Goal: Information Seeking & Learning: Learn about a topic

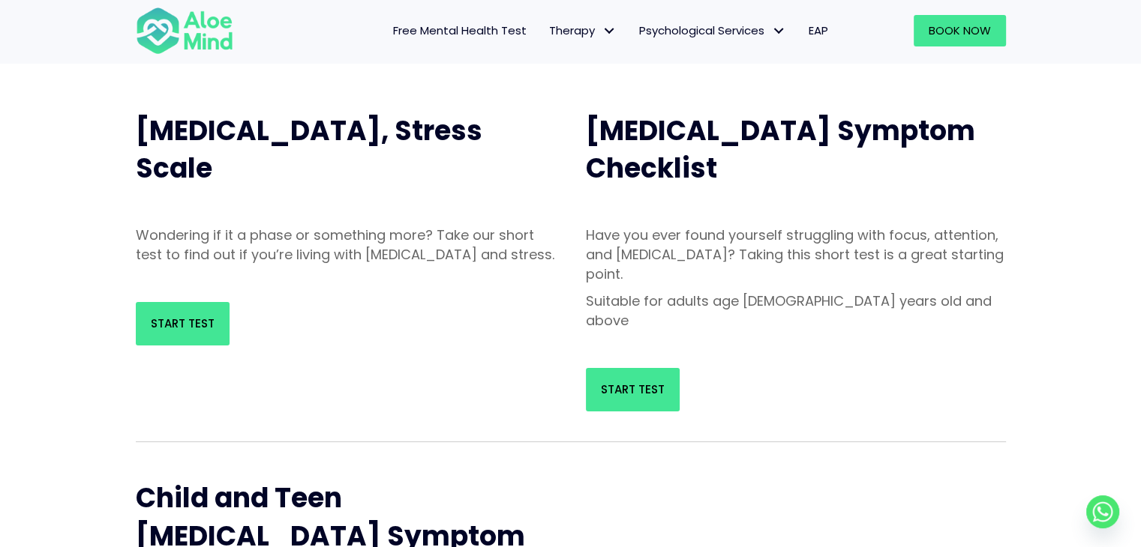
scroll to position [147, 0]
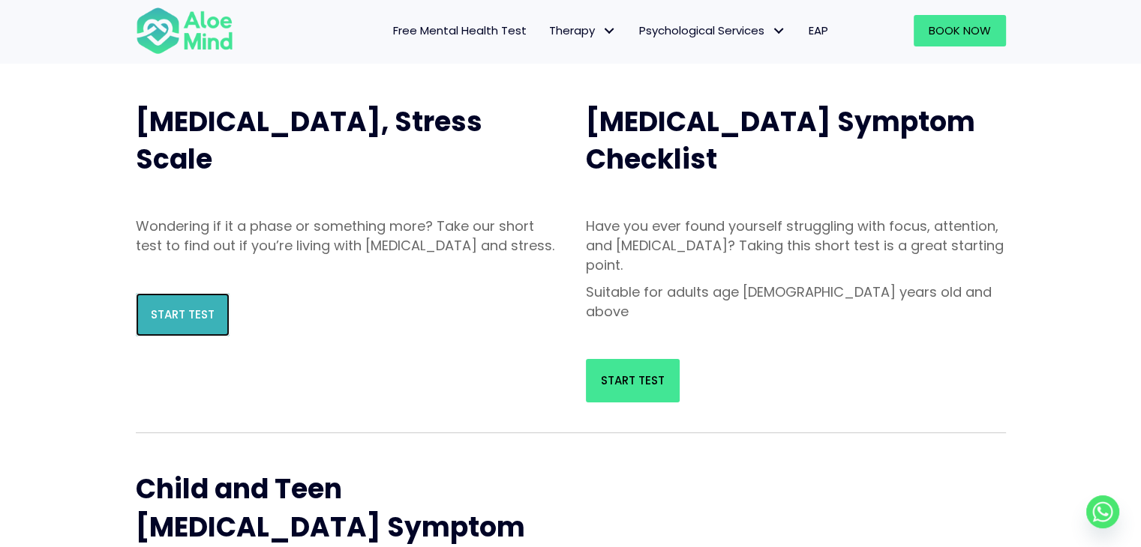
click at [209, 322] on span "Start Test" at bounding box center [183, 315] width 64 height 16
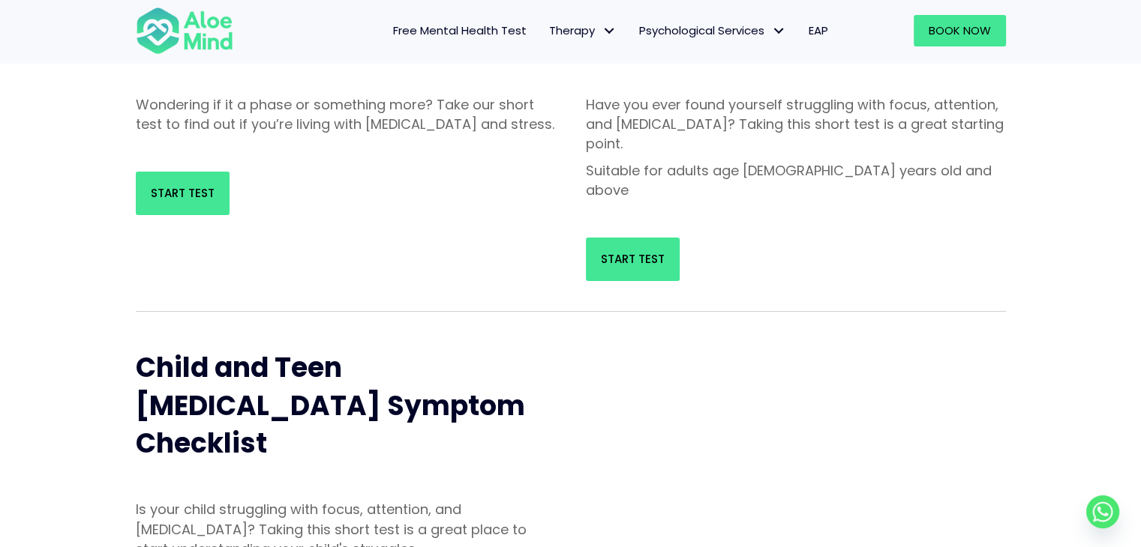
scroll to position [282, 0]
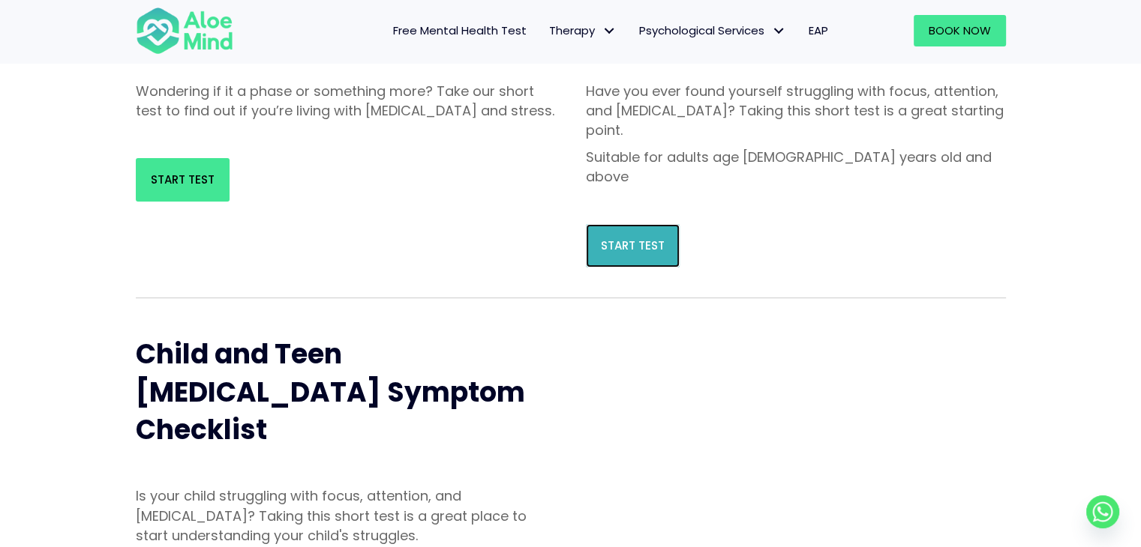
click at [630, 224] on link "Start Test" at bounding box center [633, 245] width 94 height 43
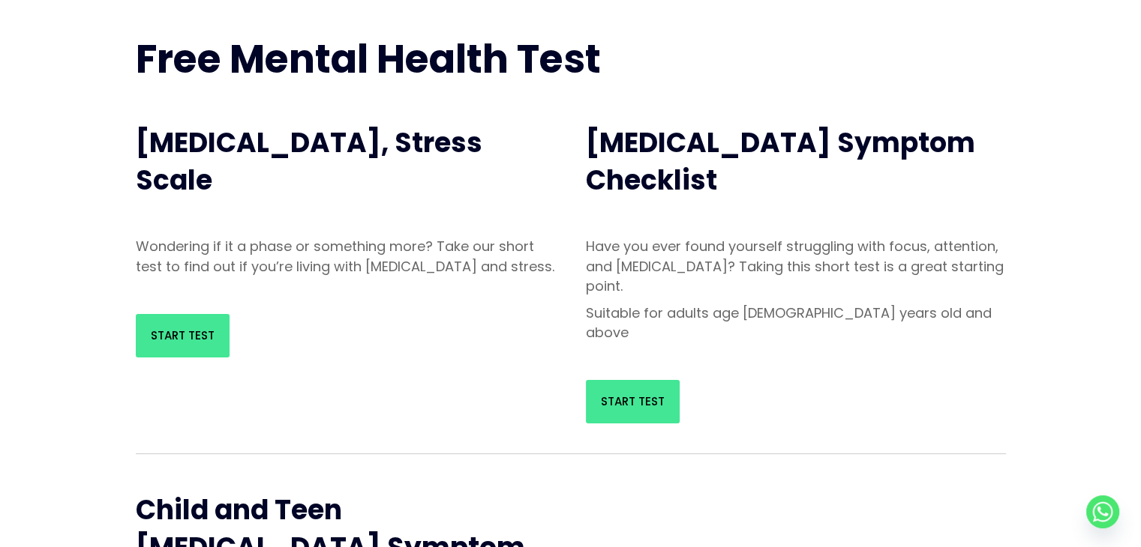
scroll to position [0, 0]
